Goal: Use online tool/utility: Utilize a website feature to perform a specific function

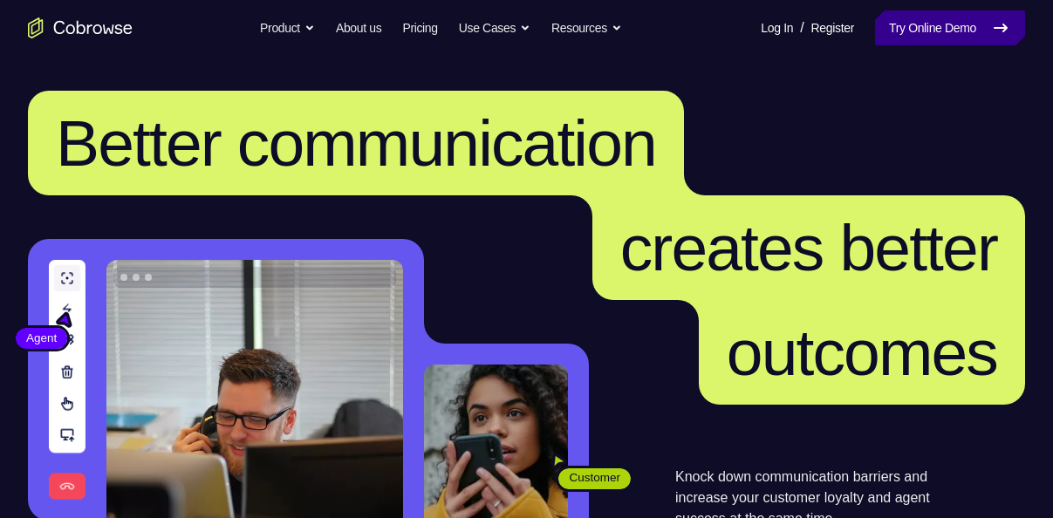
click at [912, 28] on link "Try Online Demo" at bounding box center [950, 27] width 150 height 35
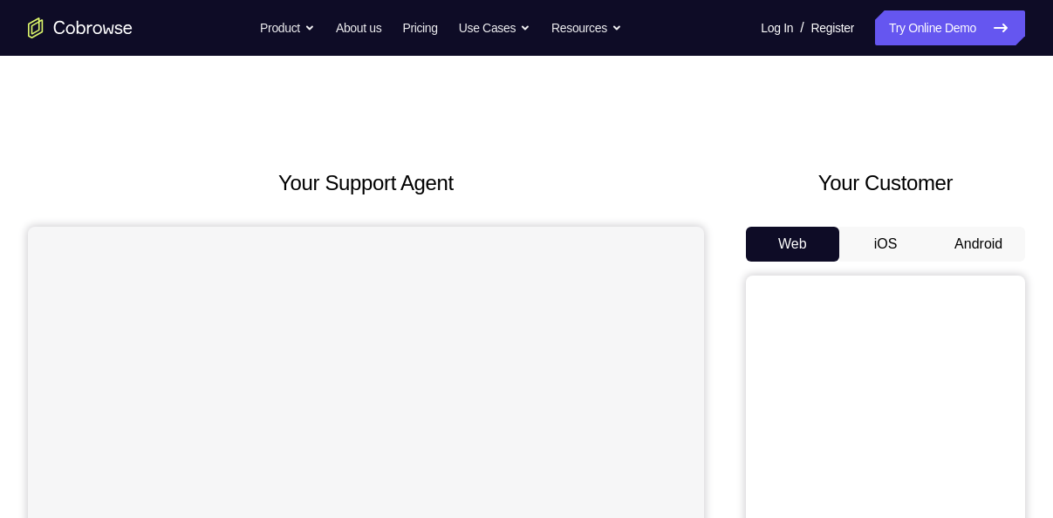
click at [992, 237] on button "Android" at bounding box center [978, 244] width 93 height 35
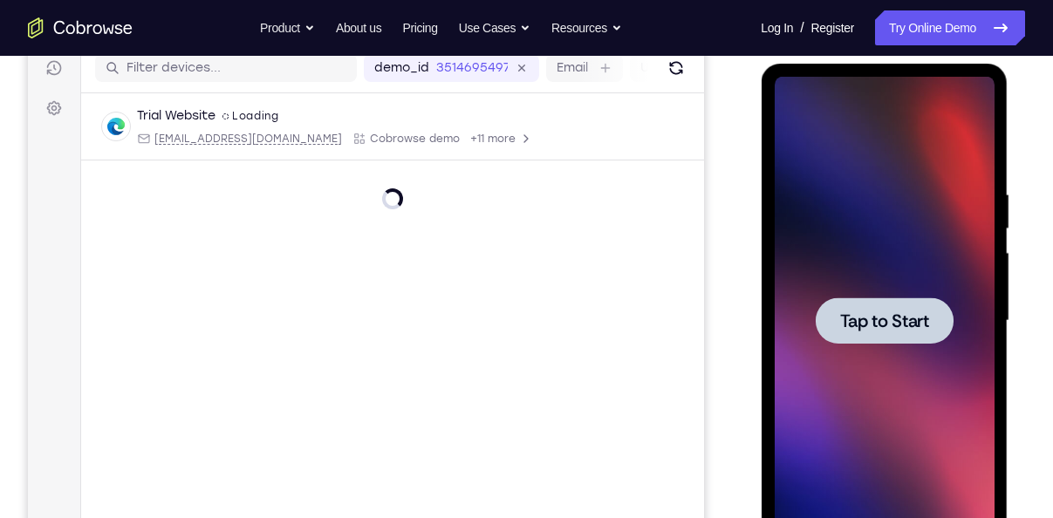
click at [879, 315] on span "Tap to Start" at bounding box center [883, 320] width 89 height 17
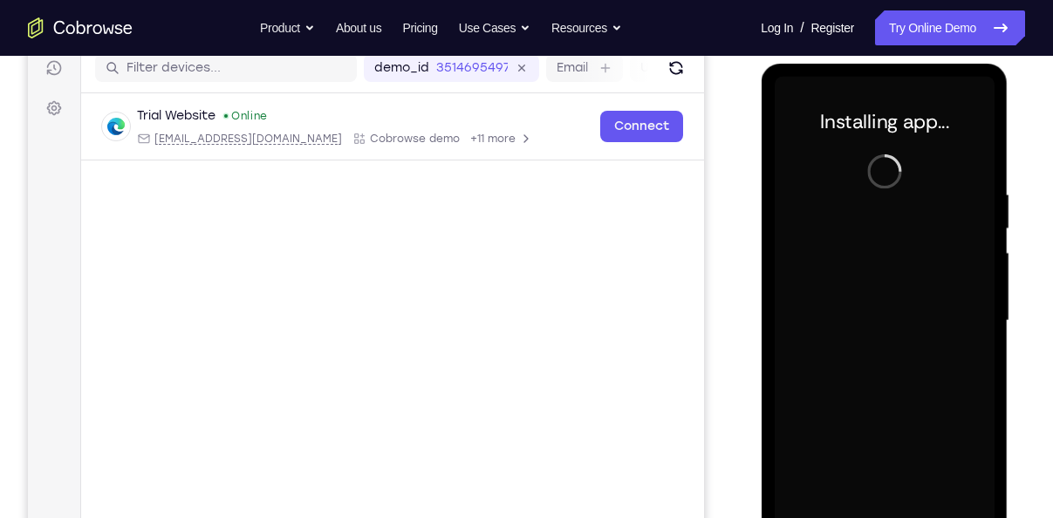
scroll to position [306, 0]
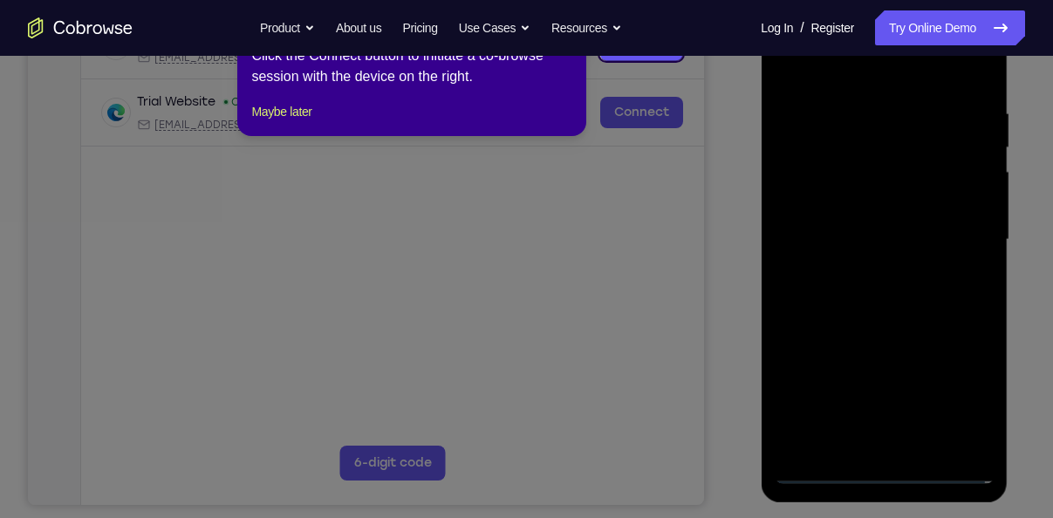
click at [815, 475] on icon at bounding box center [533, 259] width 1066 height 518
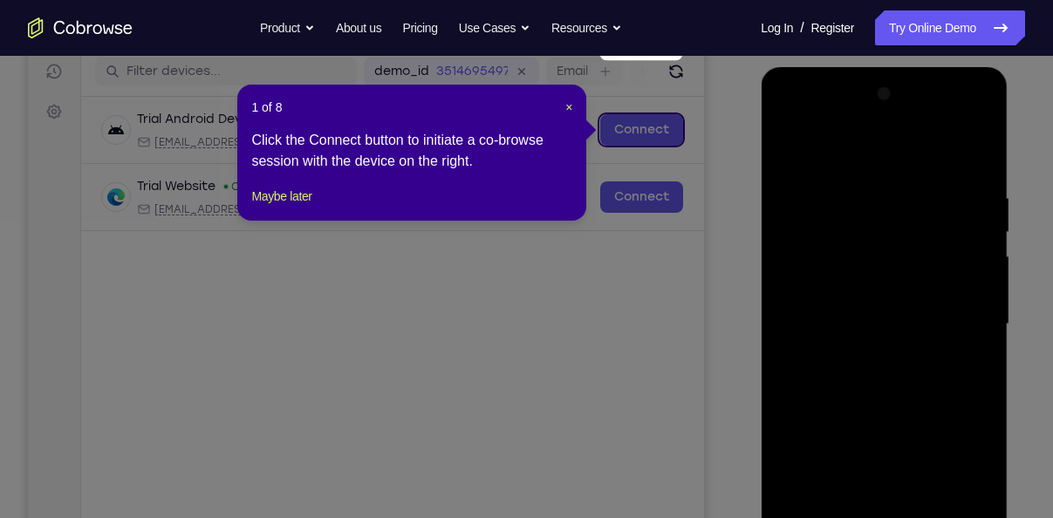
scroll to position [211, 0]
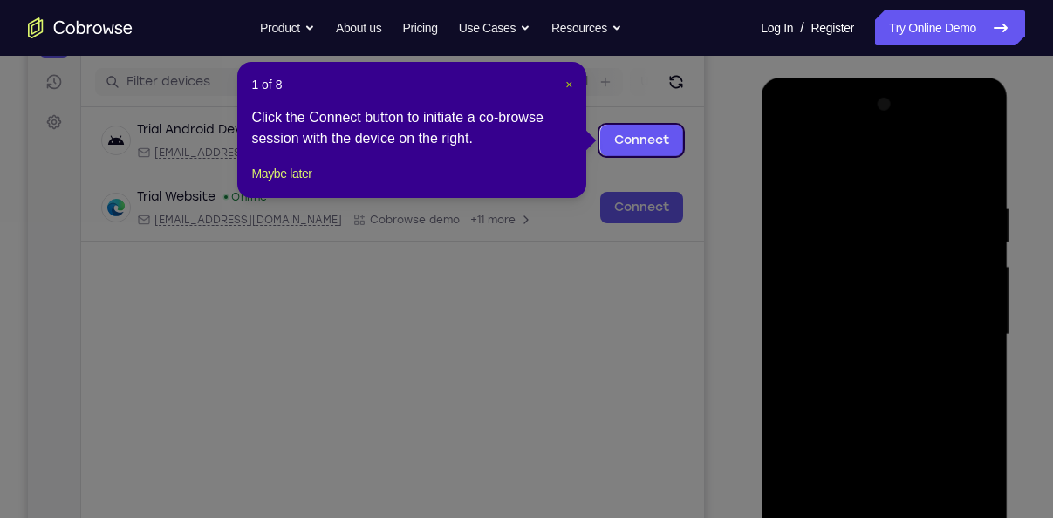
click at [567, 82] on span "×" at bounding box center [568, 85] width 7 height 14
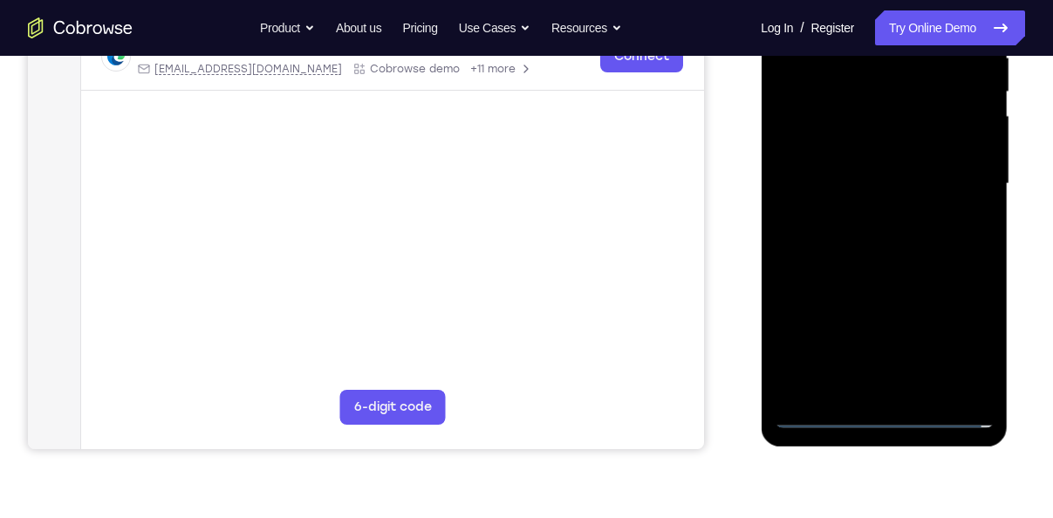
scroll to position [363, 0]
click at [822, 415] on div at bounding box center [884, 183] width 220 height 489
click at [959, 337] on div at bounding box center [884, 183] width 220 height 489
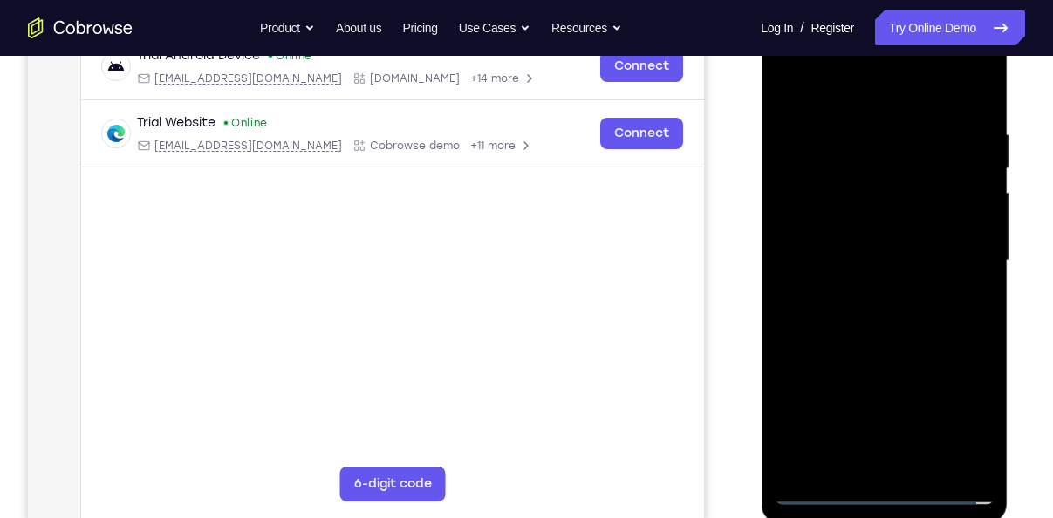
scroll to position [283, 0]
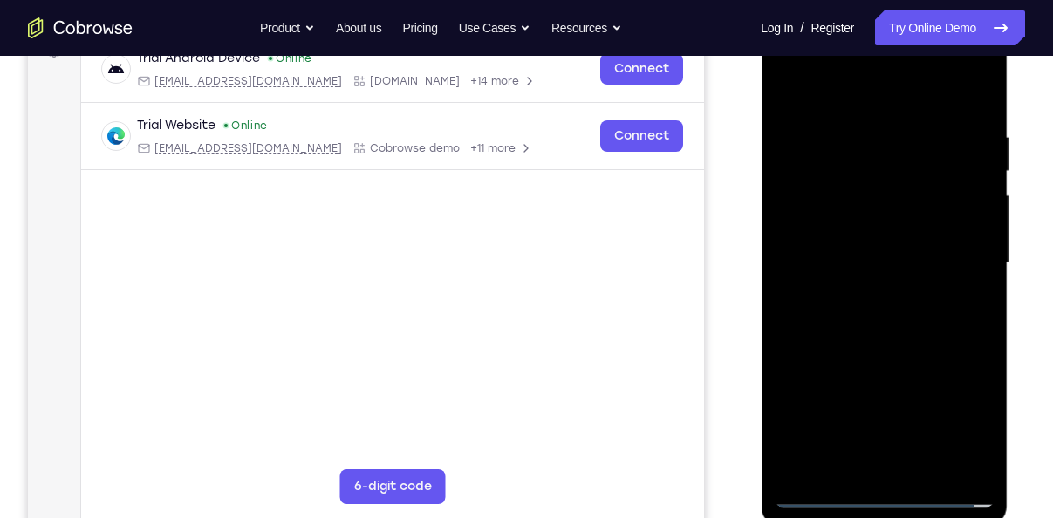
click at [909, 306] on div at bounding box center [884, 263] width 220 height 489
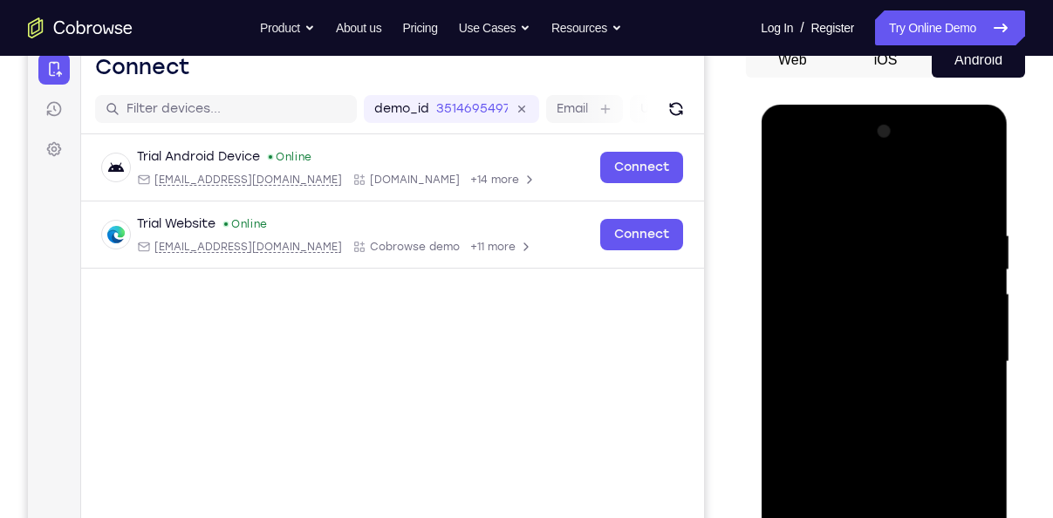
click at [786, 160] on div at bounding box center [884, 362] width 220 height 489
click at [807, 315] on div at bounding box center [884, 362] width 220 height 489
click at [819, 376] on div at bounding box center [884, 362] width 220 height 489
click at [824, 339] on div at bounding box center [884, 362] width 220 height 489
click at [850, 379] on div at bounding box center [884, 362] width 220 height 489
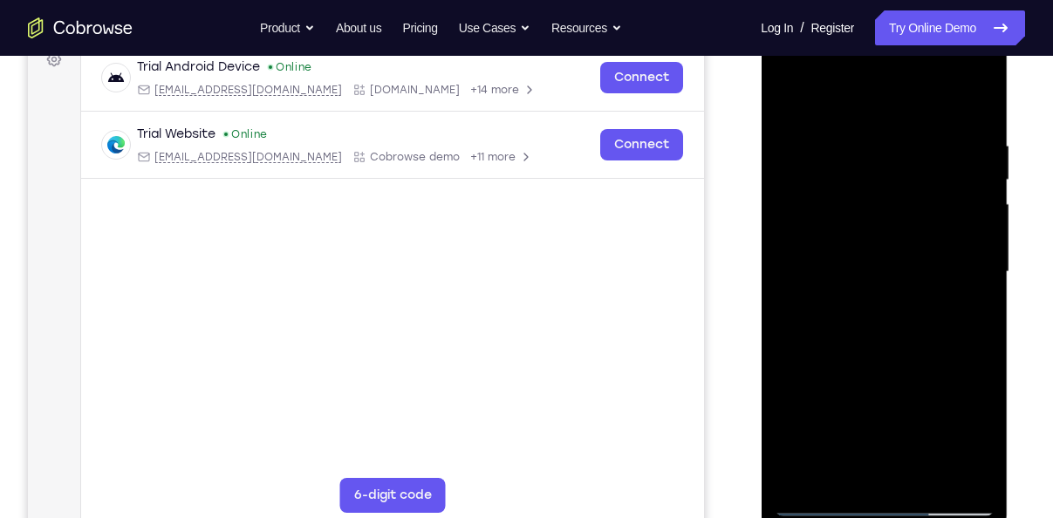
scroll to position [273, 0]
click at [901, 357] on div at bounding box center [884, 273] width 220 height 489
click at [885, 236] on div at bounding box center [884, 273] width 220 height 489
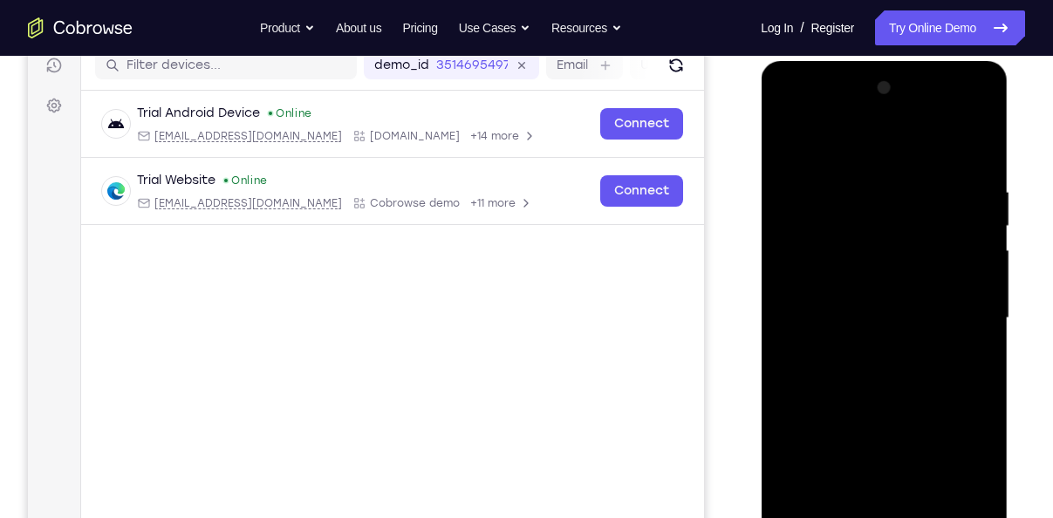
scroll to position [226, 0]
click at [889, 399] on div at bounding box center [884, 320] width 220 height 489
click at [859, 359] on div at bounding box center [884, 320] width 220 height 489
click at [878, 393] on div at bounding box center [884, 320] width 220 height 489
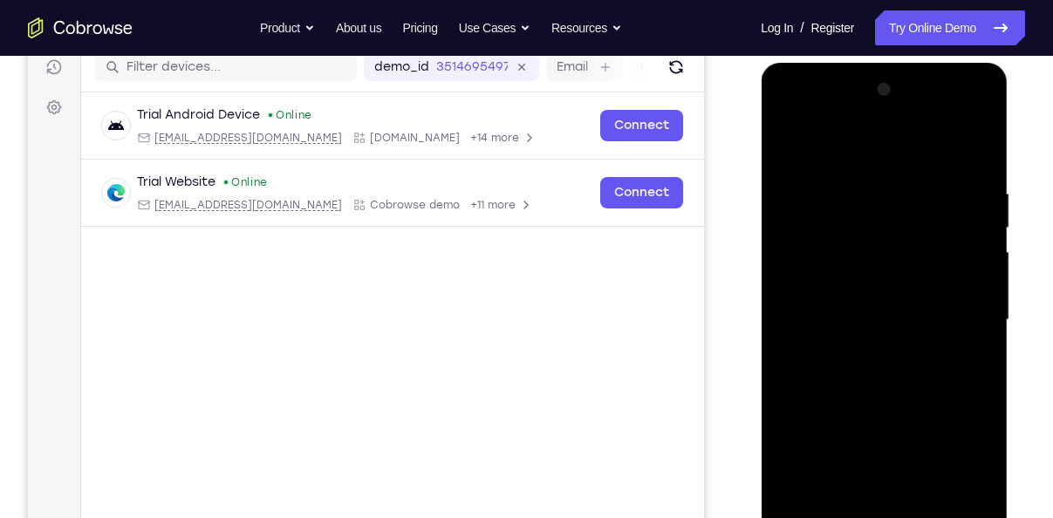
click at [878, 393] on div at bounding box center [884, 320] width 220 height 489
click at [878, 433] on div at bounding box center [884, 320] width 220 height 489
click at [874, 453] on div at bounding box center [884, 320] width 220 height 489
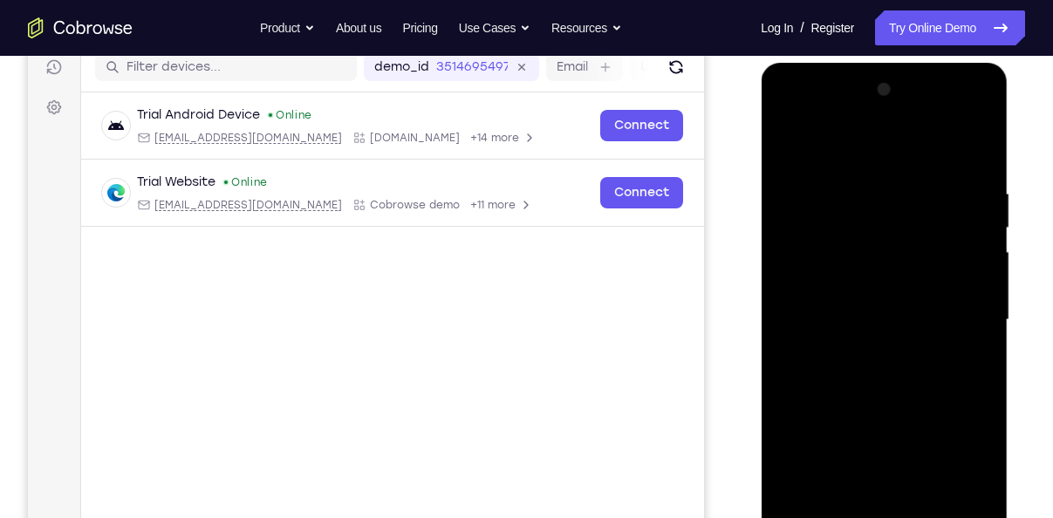
click at [874, 476] on div at bounding box center [884, 320] width 220 height 489
click at [868, 498] on div at bounding box center [884, 320] width 220 height 489
click at [868, 411] on div at bounding box center [884, 320] width 220 height 489
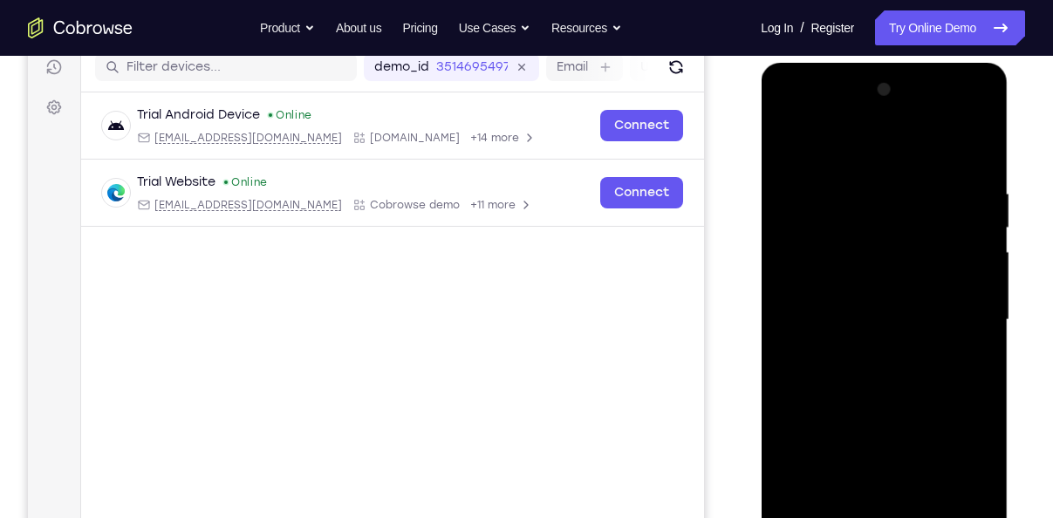
click at [861, 374] on div at bounding box center [884, 320] width 220 height 489
click at [864, 286] on div at bounding box center [884, 320] width 220 height 489
click at [869, 400] on div at bounding box center [884, 320] width 220 height 489
click at [869, 448] on div at bounding box center [884, 320] width 220 height 489
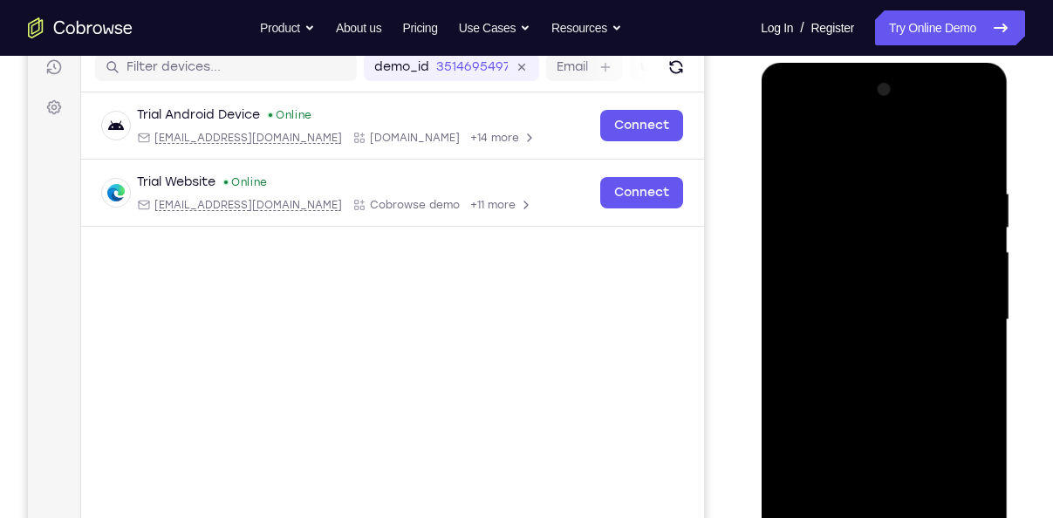
click at [869, 448] on div at bounding box center [884, 320] width 220 height 489
drag, startPoint x: 869, startPoint y: 448, endPoint x: 866, endPoint y: 463, distance: 15.1
click at [866, 463] on div at bounding box center [884, 320] width 220 height 489
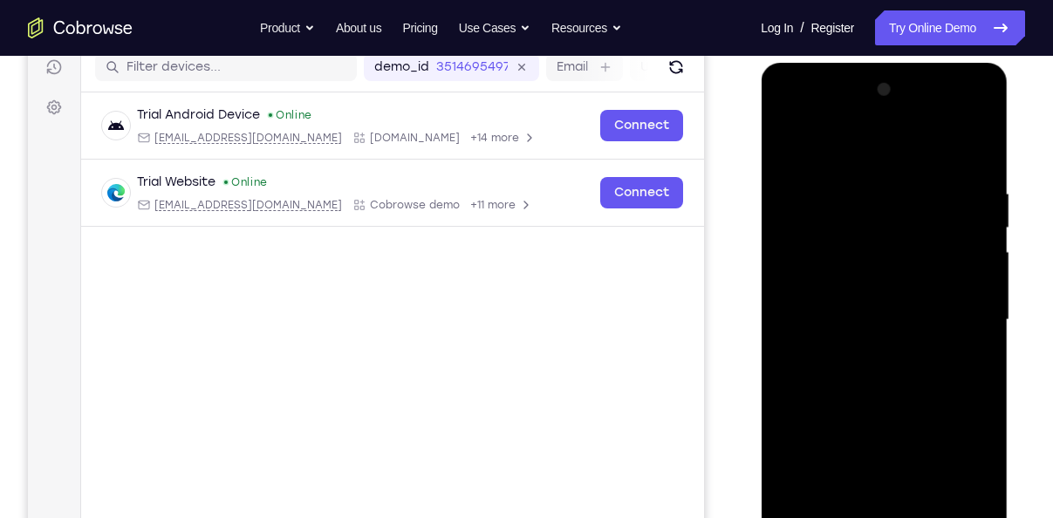
click at [866, 463] on div at bounding box center [884, 320] width 220 height 489
drag, startPoint x: 866, startPoint y: 463, endPoint x: 861, endPoint y: 498, distance: 35.3
click at [861, 498] on div at bounding box center [884, 320] width 220 height 489
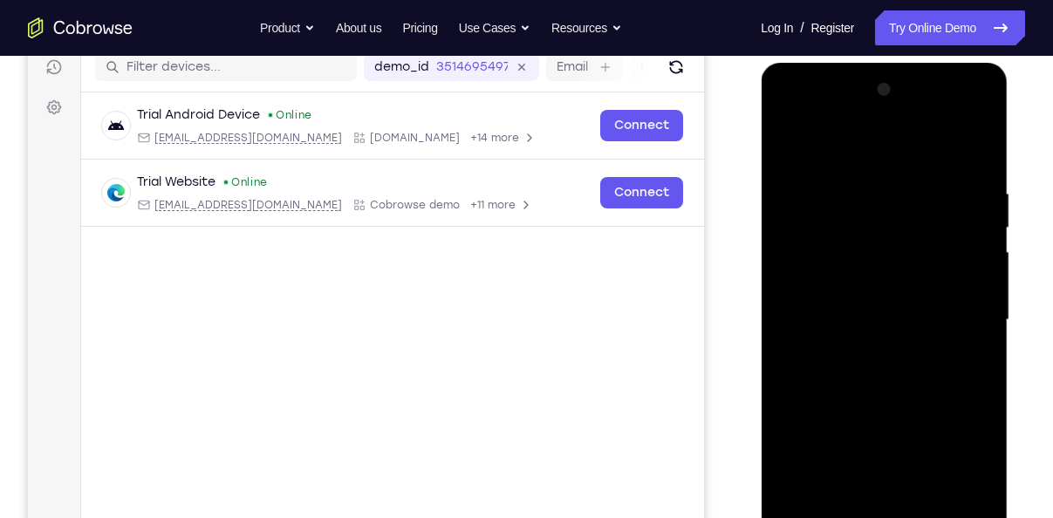
click at [861, 498] on div at bounding box center [884, 320] width 220 height 489
click at [864, 407] on div at bounding box center [884, 320] width 220 height 489
click at [863, 392] on div at bounding box center [884, 320] width 220 height 489
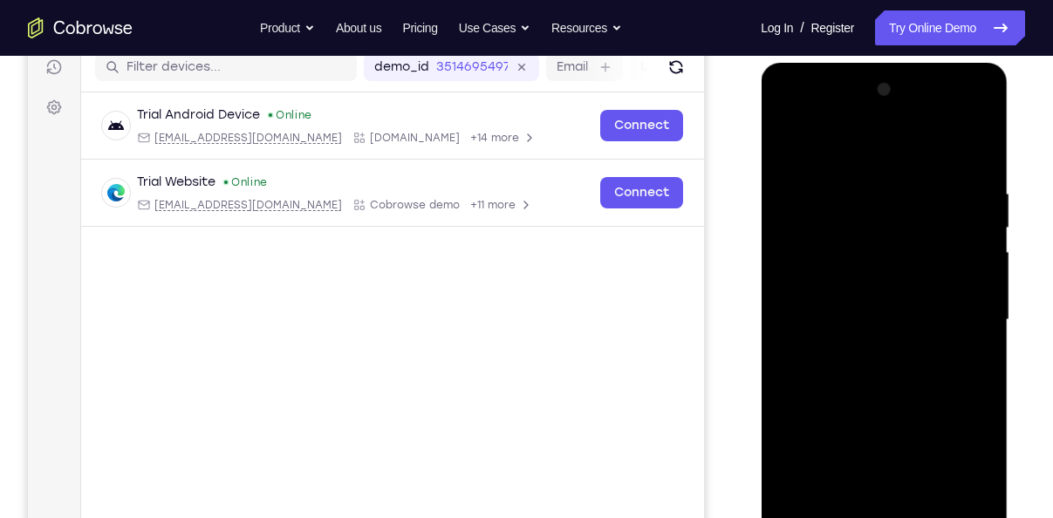
click at [864, 374] on div at bounding box center [884, 320] width 220 height 489
click at [864, 353] on div at bounding box center [884, 320] width 220 height 489
click at [864, 343] on div at bounding box center [884, 320] width 220 height 489
click at [864, 319] on div at bounding box center [884, 320] width 220 height 489
click at [864, 300] on div at bounding box center [884, 320] width 220 height 489
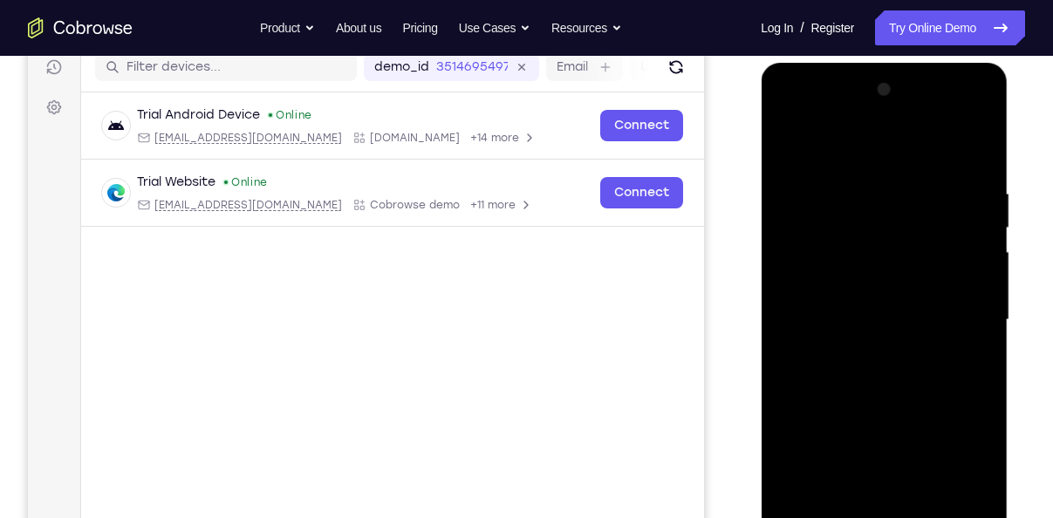
click at [891, 470] on div at bounding box center [884, 320] width 220 height 489
click at [861, 423] on div at bounding box center [884, 320] width 220 height 489
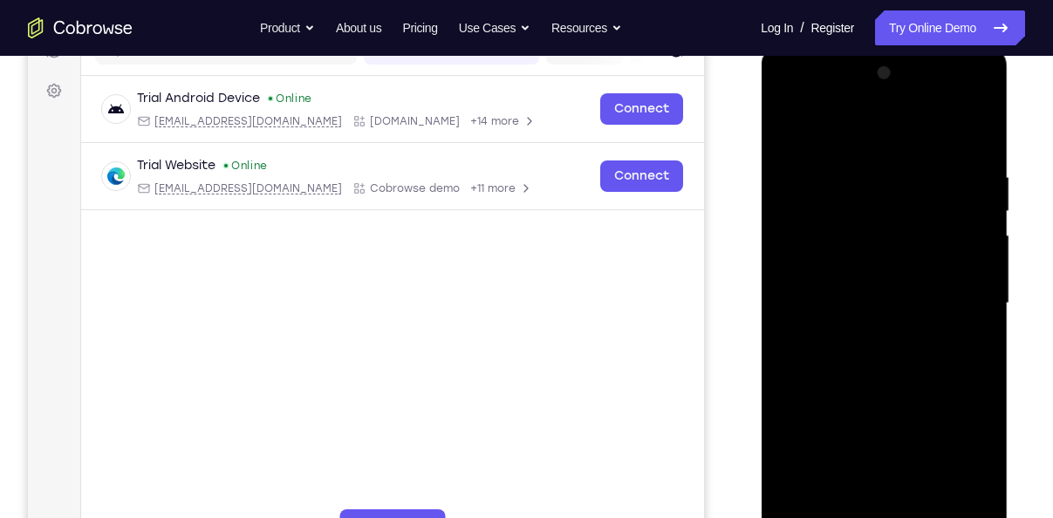
scroll to position [240, 0]
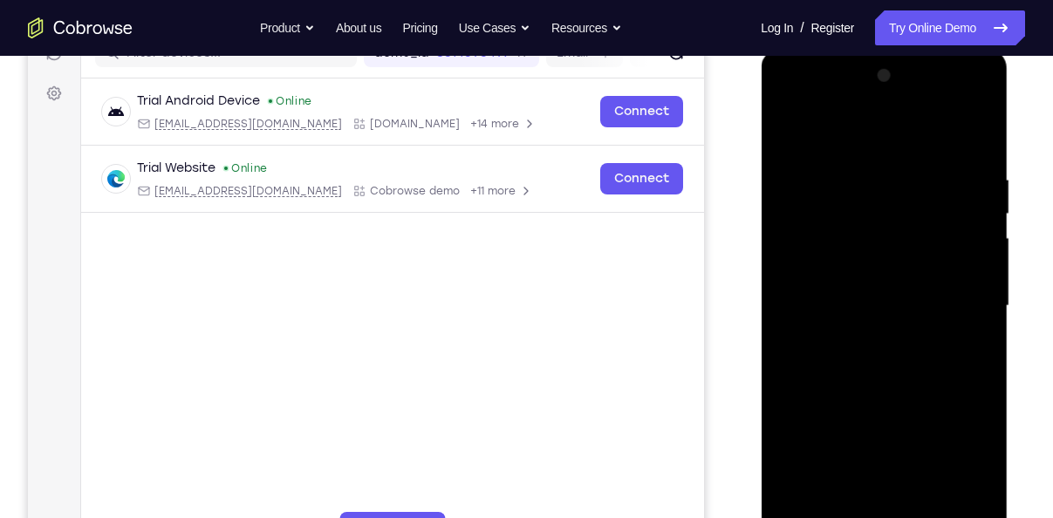
click at [983, 103] on div at bounding box center [884, 306] width 220 height 489
click at [884, 429] on div at bounding box center [884, 306] width 220 height 489
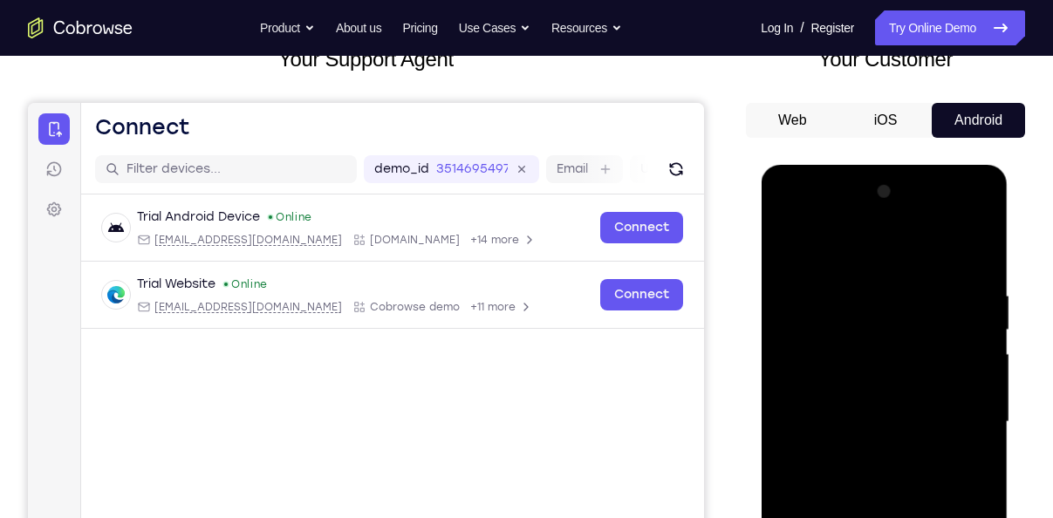
scroll to position [115, 0]
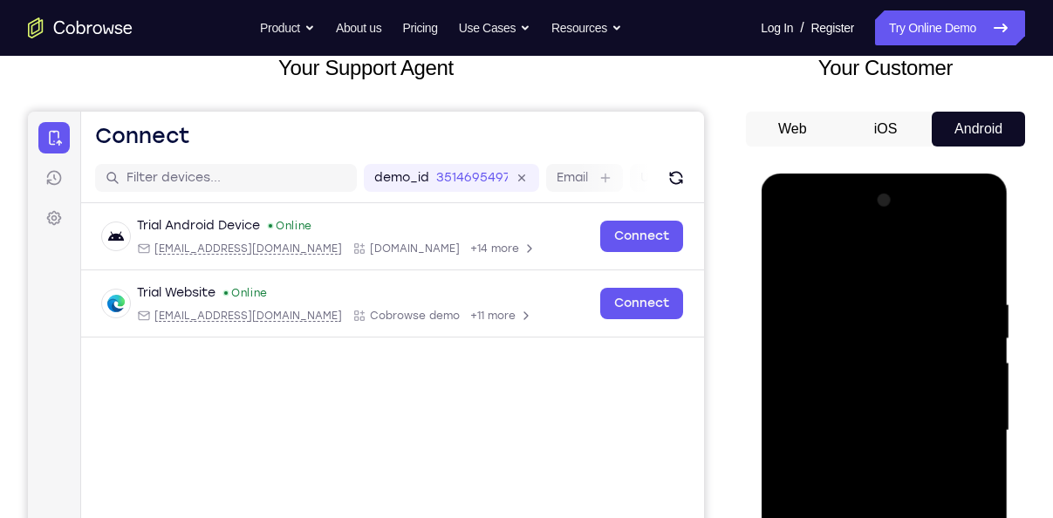
click at [887, 259] on div at bounding box center [884, 431] width 220 height 489
click at [917, 296] on div at bounding box center [884, 431] width 220 height 489
click at [893, 342] on div at bounding box center [884, 431] width 220 height 489
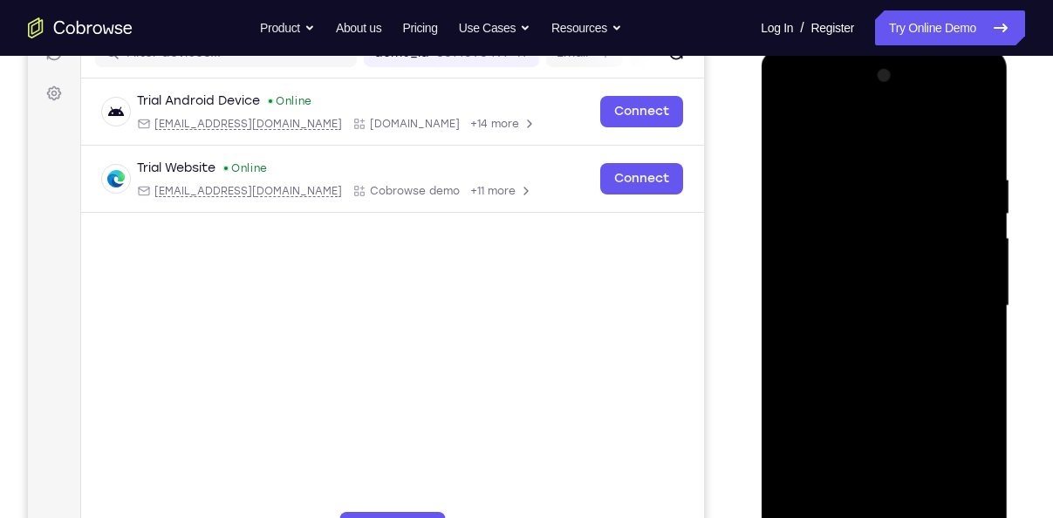
scroll to position [243, 0]
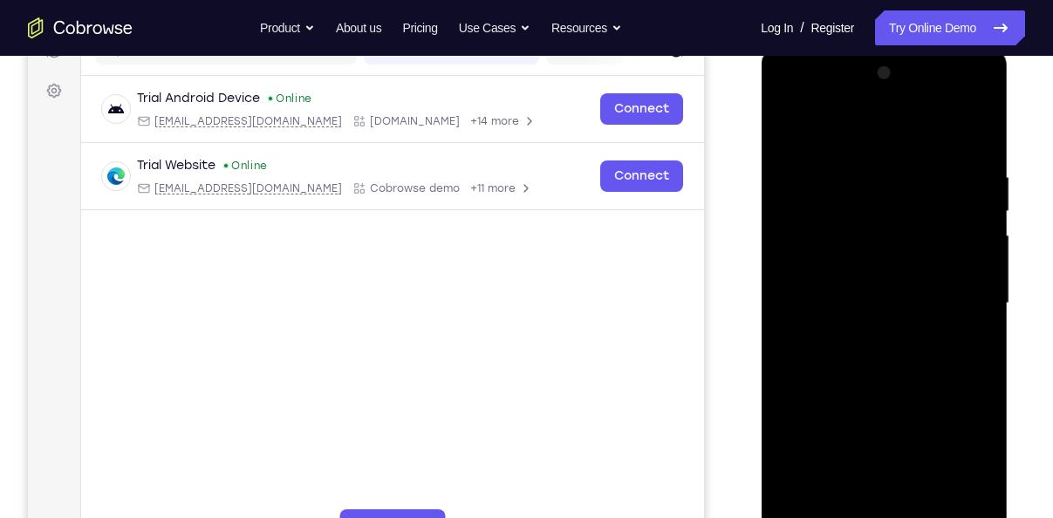
click at [855, 333] on div at bounding box center [884, 303] width 220 height 489
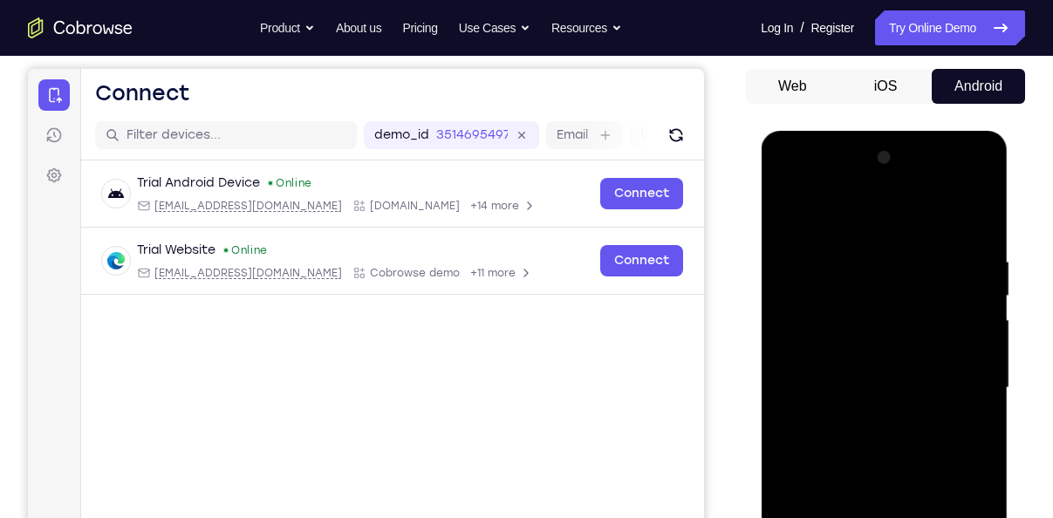
scroll to position [157, 0]
click at [838, 274] on div at bounding box center [884, 389] width 220 height 489
click at [847, 290] on div at bounding box center [884, 389] width 220 height 489
click at [898, 338] on div at bounding box center [884, 389] width 220 height 489
click at [830, 315] on div at bounding box center [884, 389] width 220 height 489
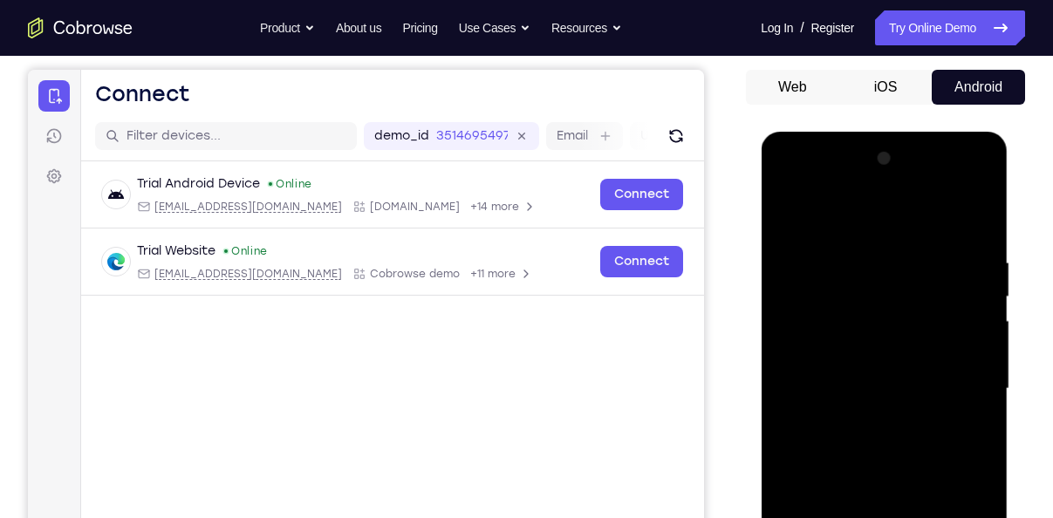
click at [856, 364] on div at bounding box center [884, 389] width 220 height 489
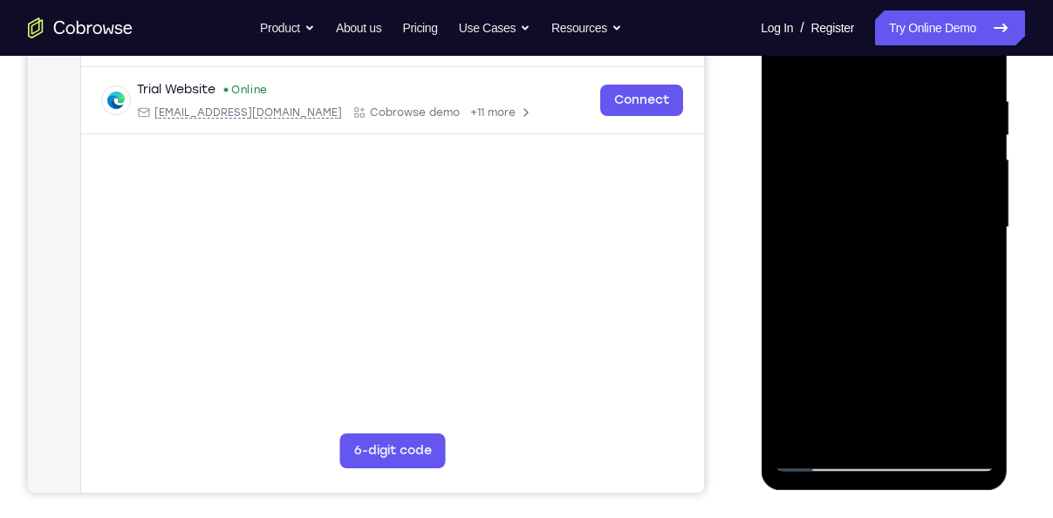
scroll to position [325, 0]
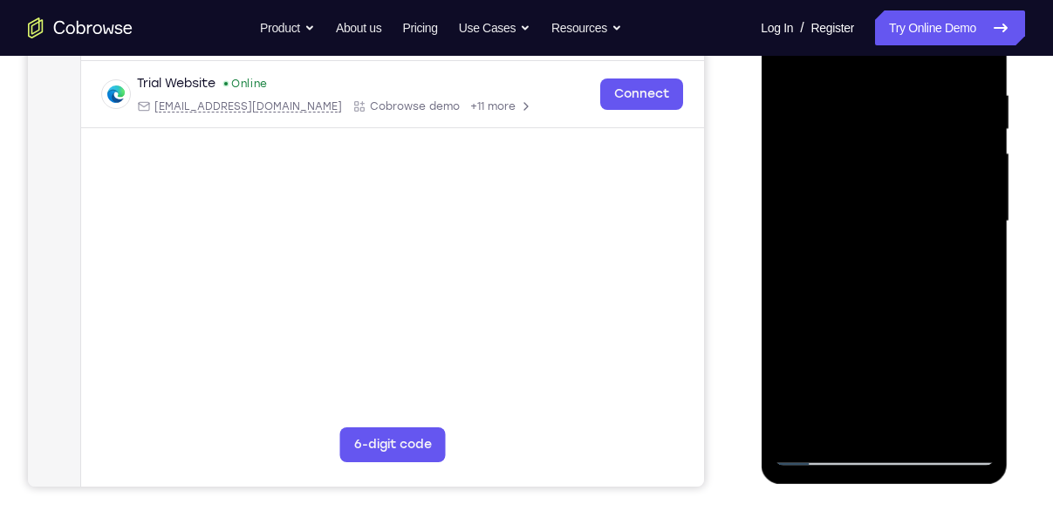
click at [876, 263] on div at bounding box center [884, 221] width 220 height 489
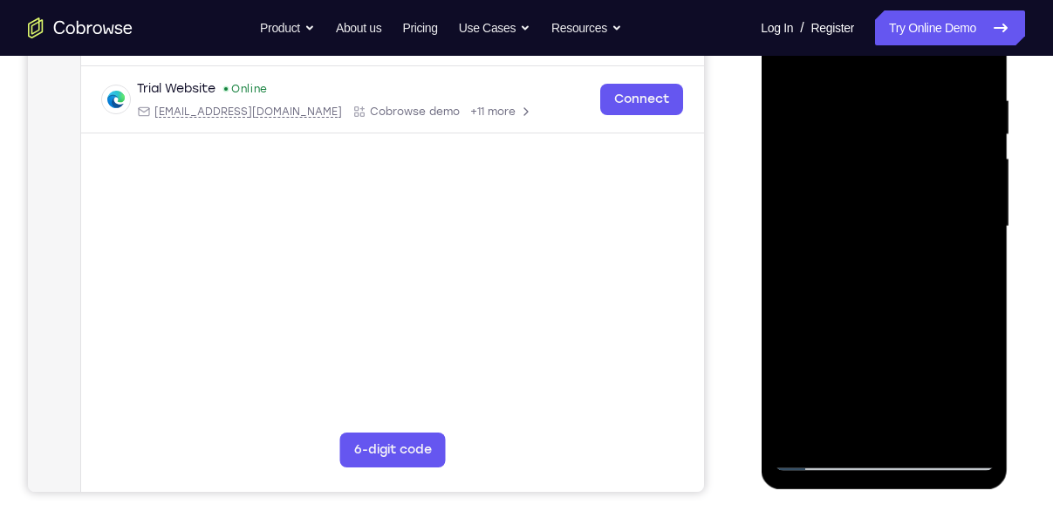
scroll to position [318, 0]
